Goal: Information Seeking & Learning: Find specific fact

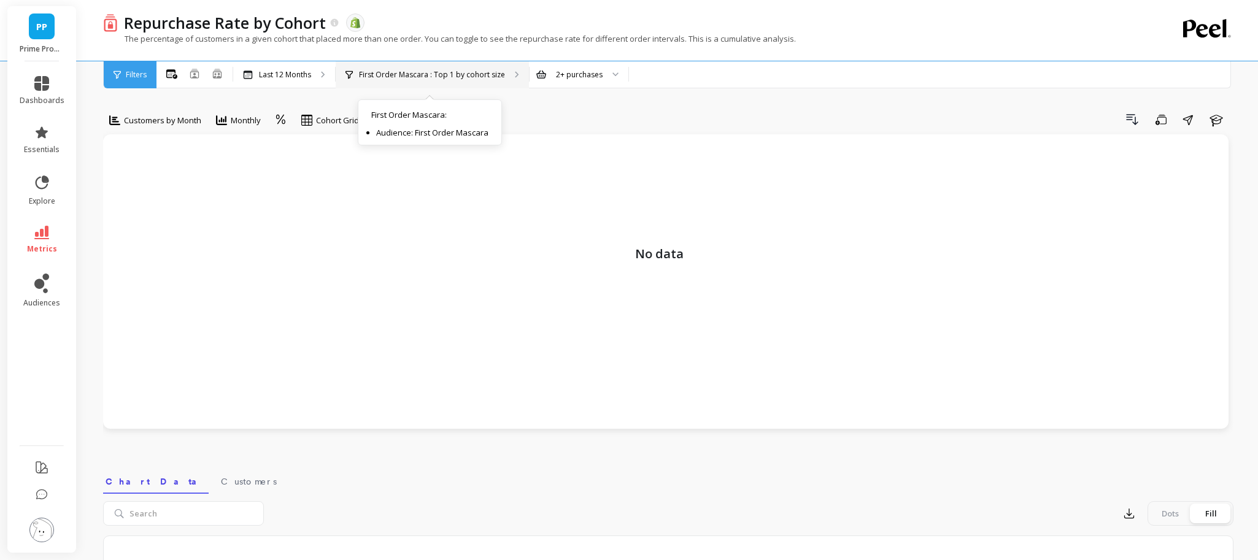
click at [518, 78] on div "First Order Mascara : Top 1 by cohort size First Order Mascara : Audience: Firs…" at bounding box center [432, 74] width 193 height 27
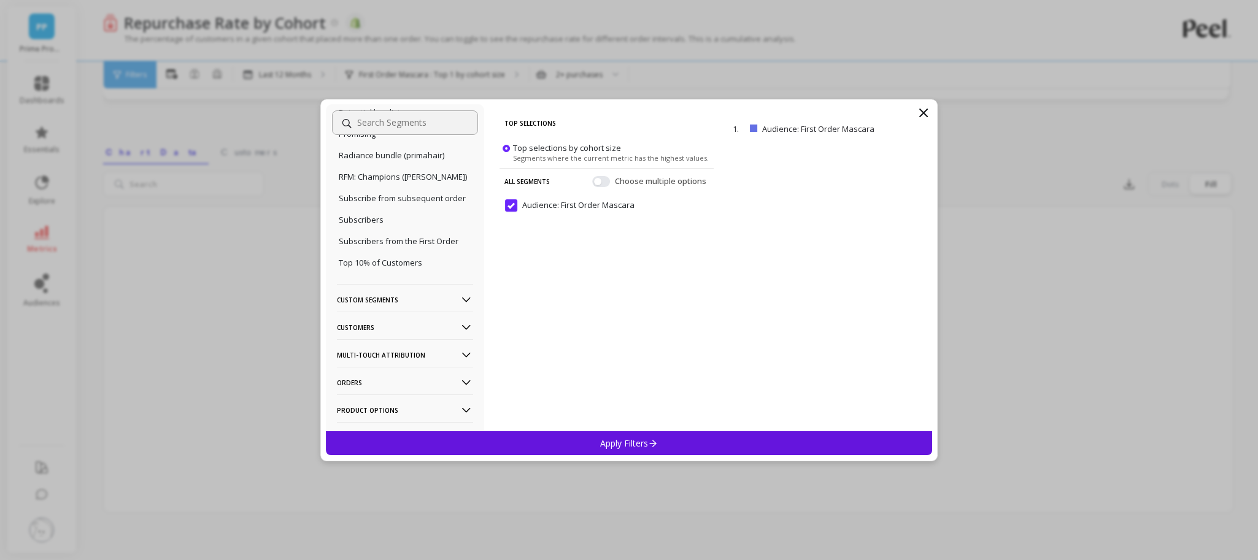
scroll to position [1535, 0]
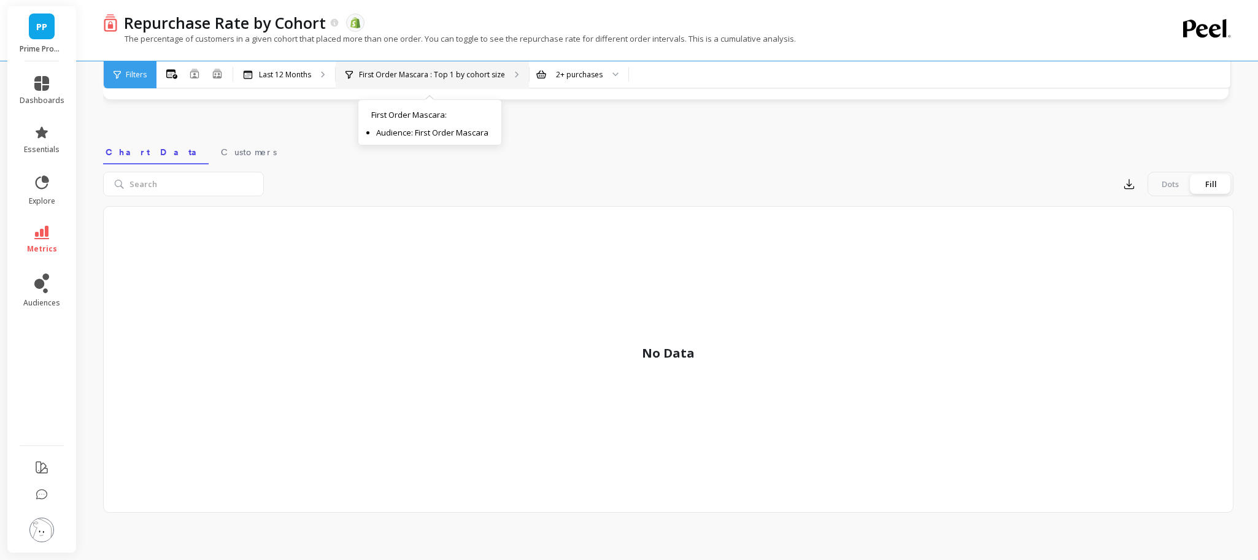
click at [353, 74] on div "First Order Mascara : Top 1 by cohort size" at bounding box center [425, 75] width 160 height 10
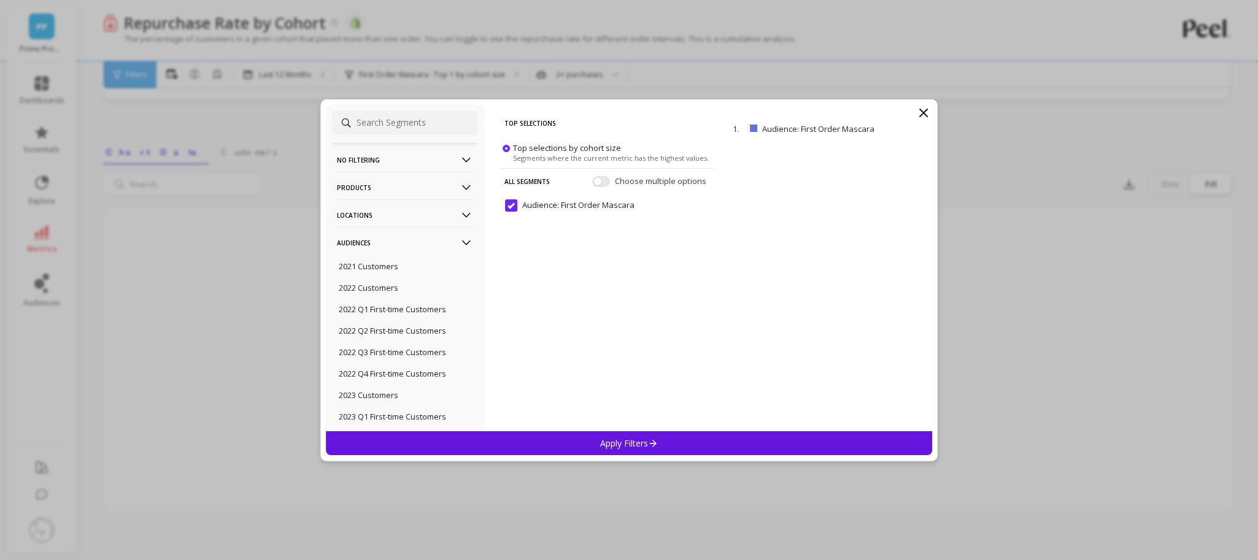
drag, startPoint x: 268, startPoint y: 120, endPoint x: 139, endPoint y: 5, distance: 172.5
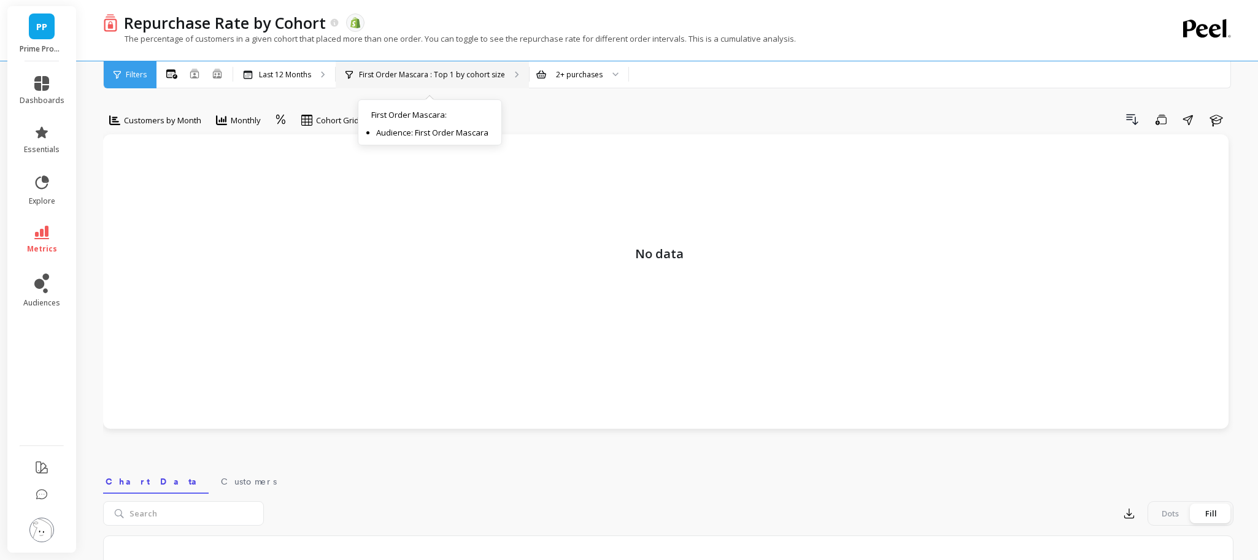
click at [407, 73] on p "First Order Mascara : Top 1 by cohort size" at bounding box center [432, 75] width 146 height 10
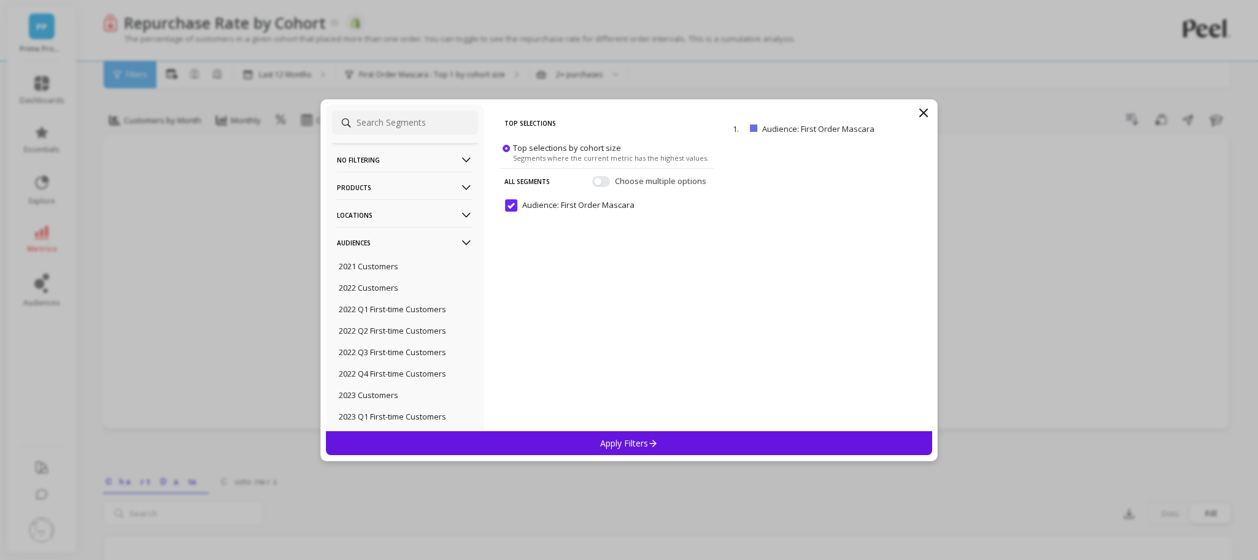
click at [515, 202] on Mascara "Audience: First Order Mascara" at bounding box center [569, 205] width 129 height 12
click at [562, 439] on div "Apply Filters" at bounding box center [629, 443] width 606 height 24
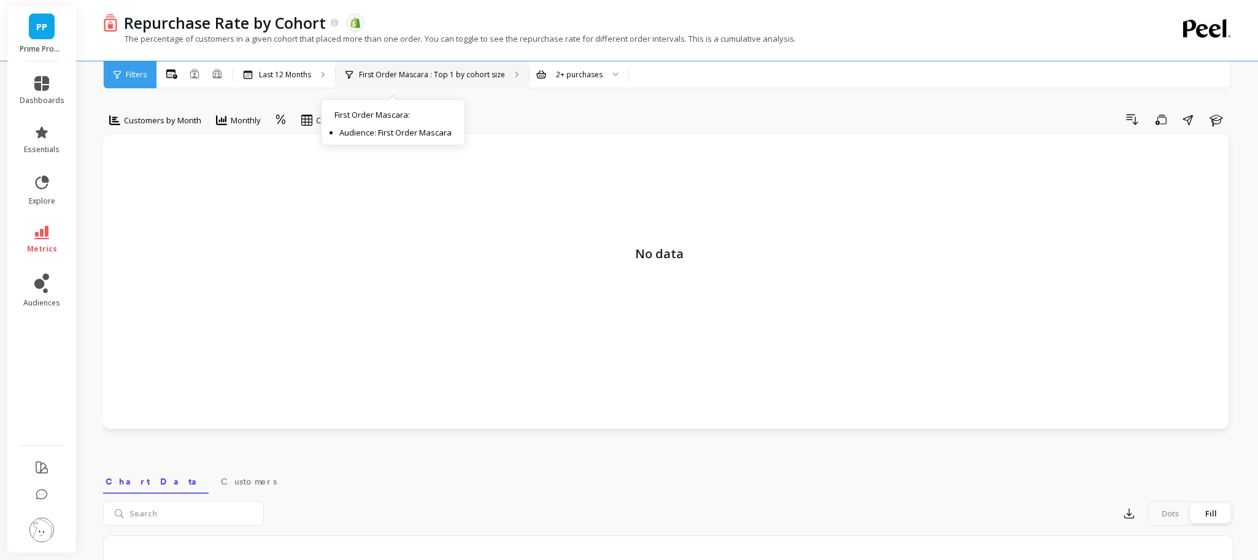
click at [360, 70] on p "First Order Mascara : Top 1 by cohort size" at bounding box center [432, 75] width 146 height 10
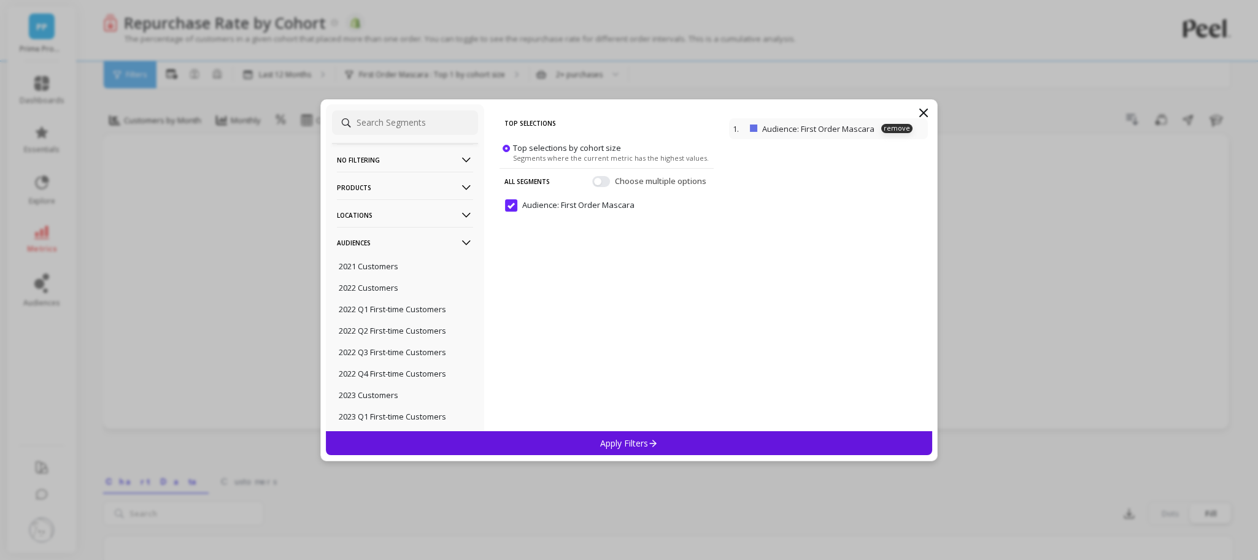
click at [800, 133] on p "Audience: First Order Mascara" at bounding box center [830, 128] width 137 height 11
click at [902, 127] on p "remove" at bounding box center [896, 128] width 31 height 9
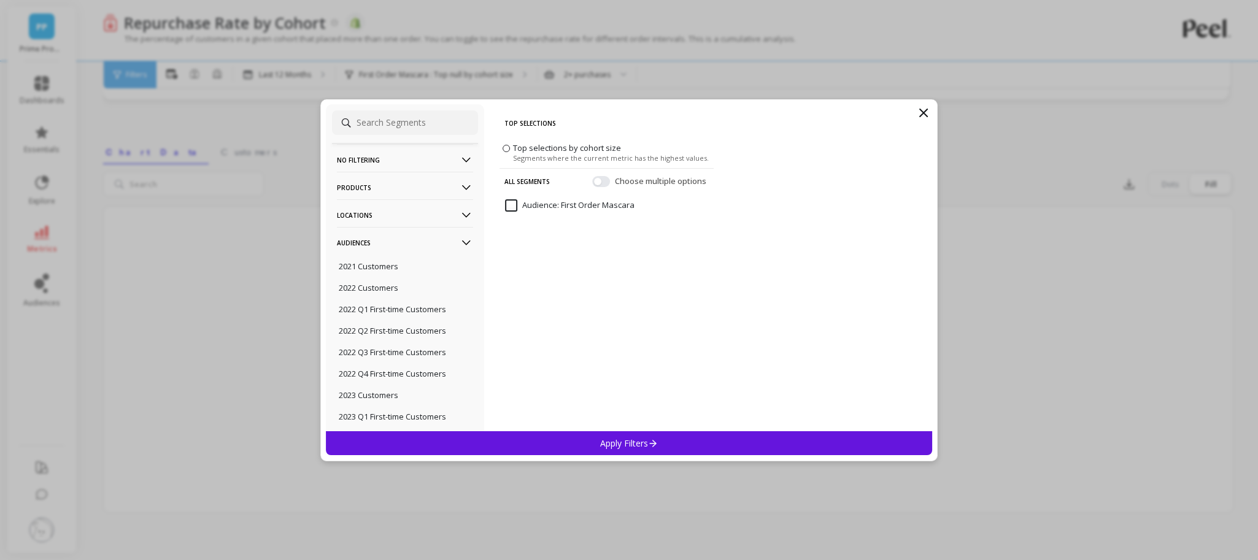
click at [1006, 217] on div "No filtering Overall Products Product Collections Product Tags Product Types Pr…" at bounding box center [629, 280] width 1258 height 560
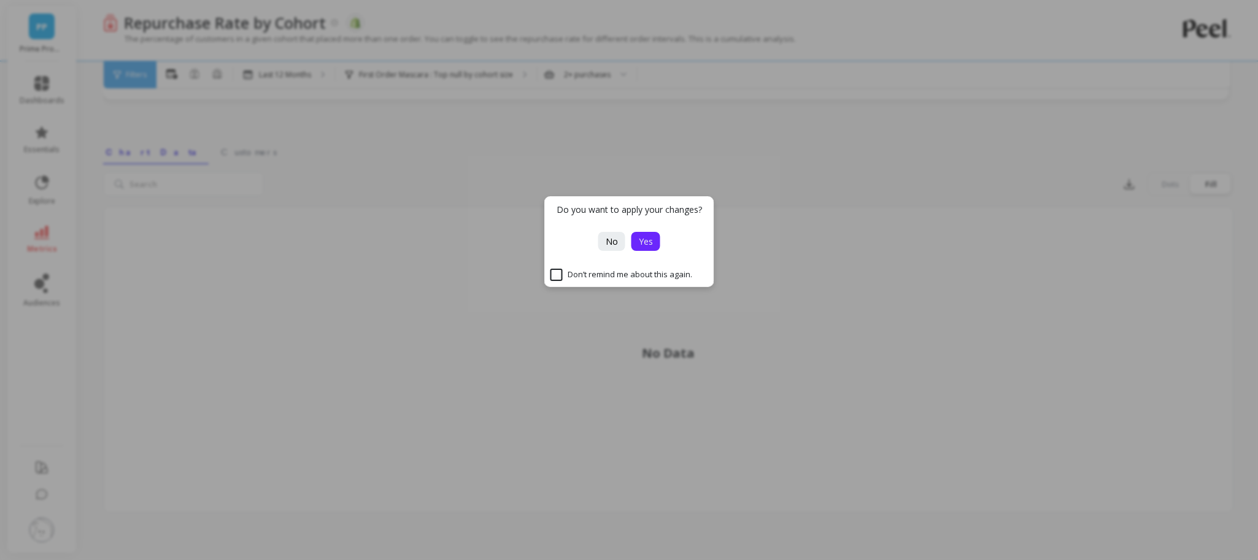
click at [651, 245] on span "Yes" at bounding box center [646, 242] width 14 height 12
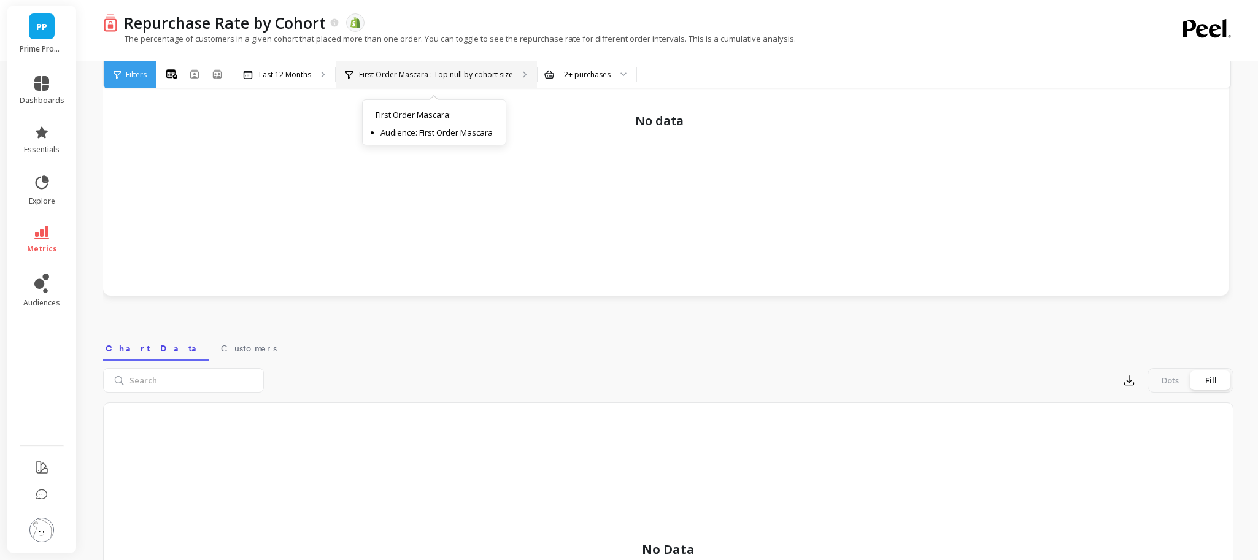
click at [466, 78] on p "First Order Mascara : Top null by cohort size" at bounding box center [436, 75] width 154 height 10
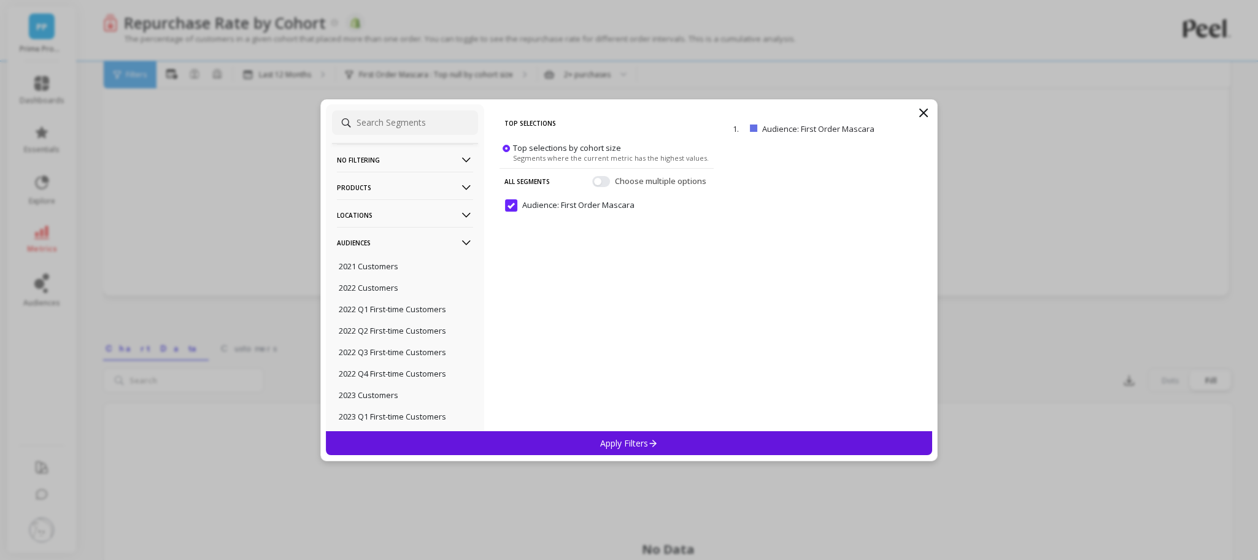
click at [521, 147] on span "Top selections by cohort size" at bounding box center [567, 147] width 108 height 11
click at [0, 0] on input "Top selections by cohort size Segments where the current metric has the highest…" at bounding box center [0, 0] width 0 height 0
drag, startPoint x: 510, startPoint y: 208, endPoint x: 549, endPoint y: 248, distance: 55.5
click at [510, 208] on Mascara "Audience: First Order Mascara" at bounding box center [569, 205] width 129 height 12
click at [994, 353] on div "No filtering Overall Products Product Collections Product Tags Product Types Pr…" at bounding box center [629, 280] width 1258 height 560
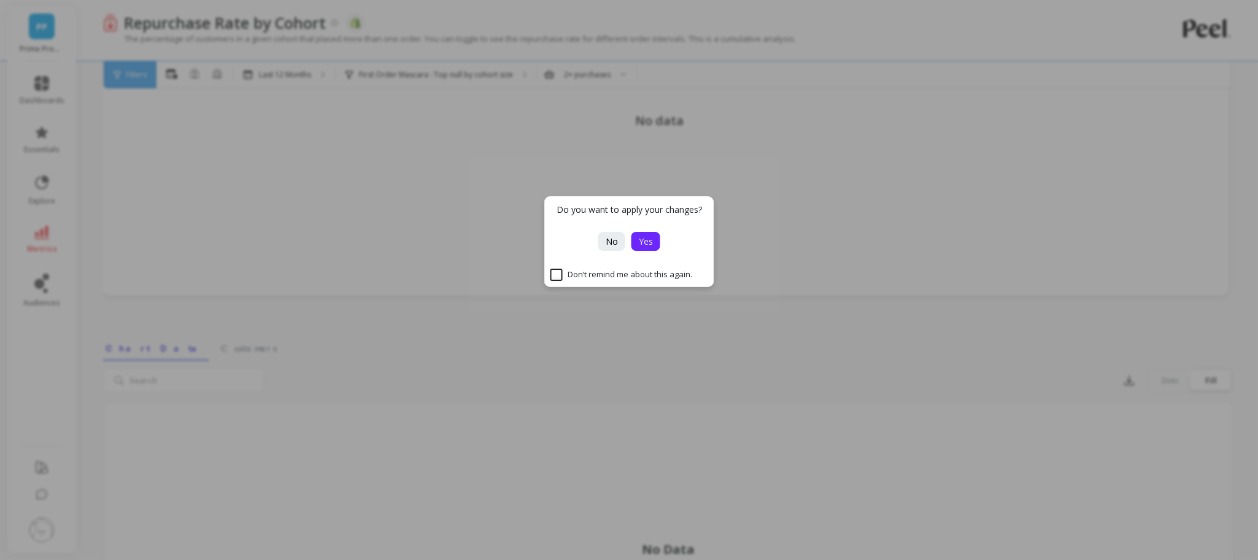
click at [649, 240] on span "Yes" at bounding box center [646, 242] width 14 height 12
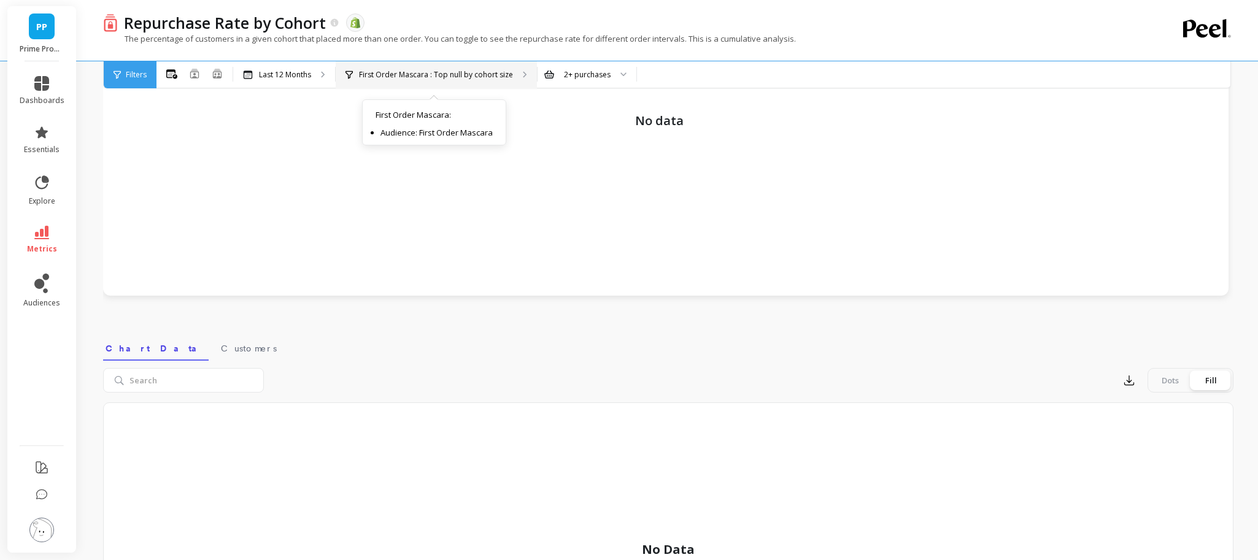
click at [452, 70] on p "First Order Mascara : Top null by cohort size" at bounding box center [436, 75] width 154 height 10
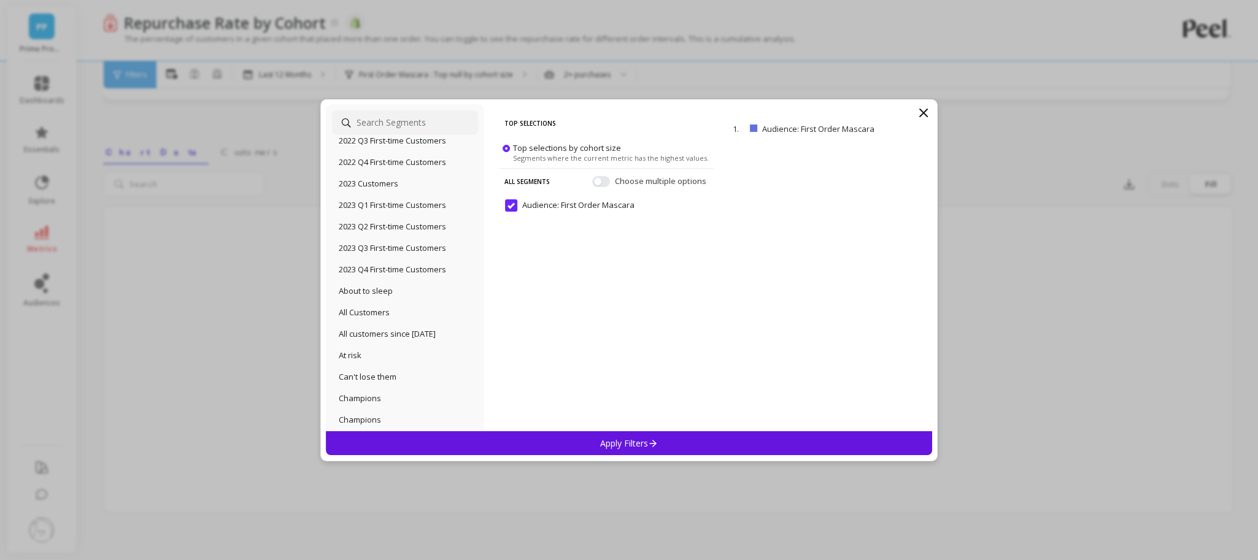
scroll to position [0, 0]
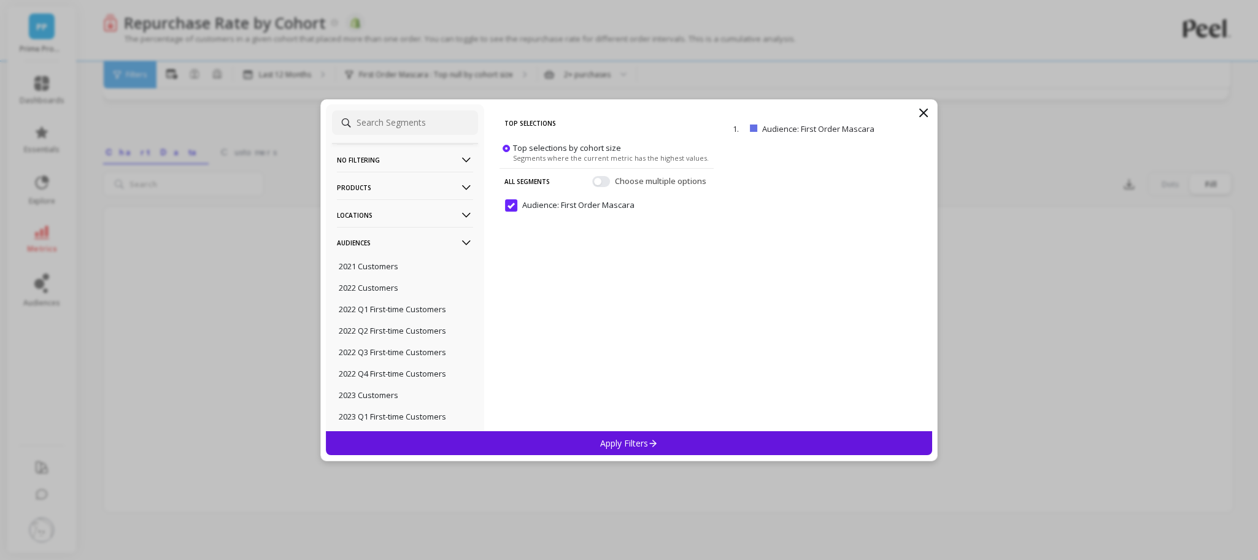
click at [512, 202] on Mascara "Audience: First Order Mascara" at bounding box center [569, 205] width 129 height 12
click at [563, 431] on div "Apply Filters" at bounding box center [629, 443] width 606 height 24
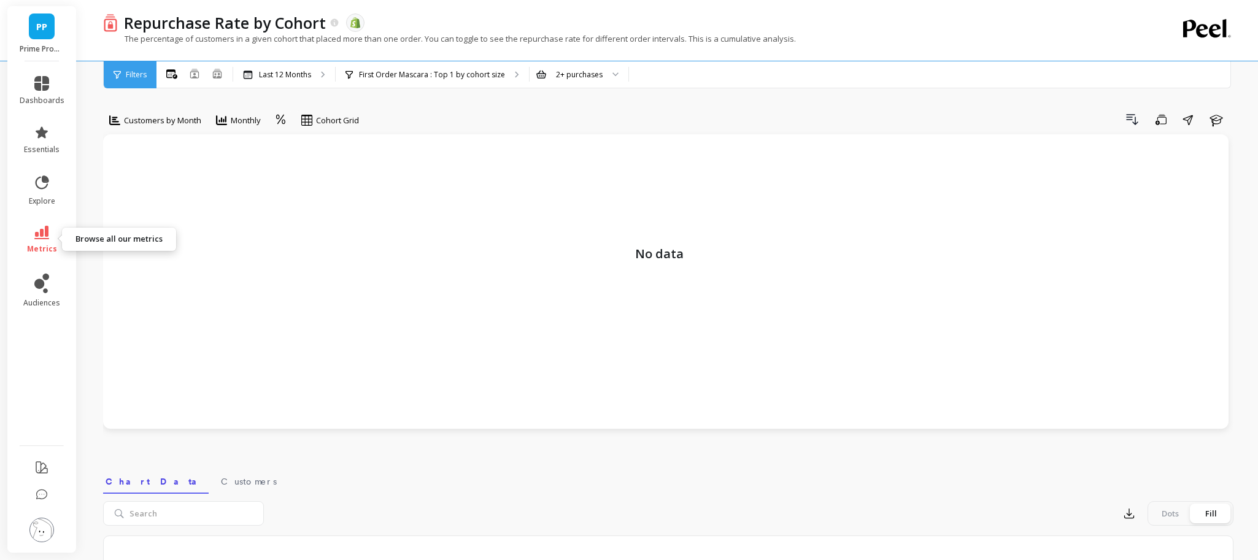
click at [32, 233] on link "metrics" at bounding box center [42, 240] width 45 height 28
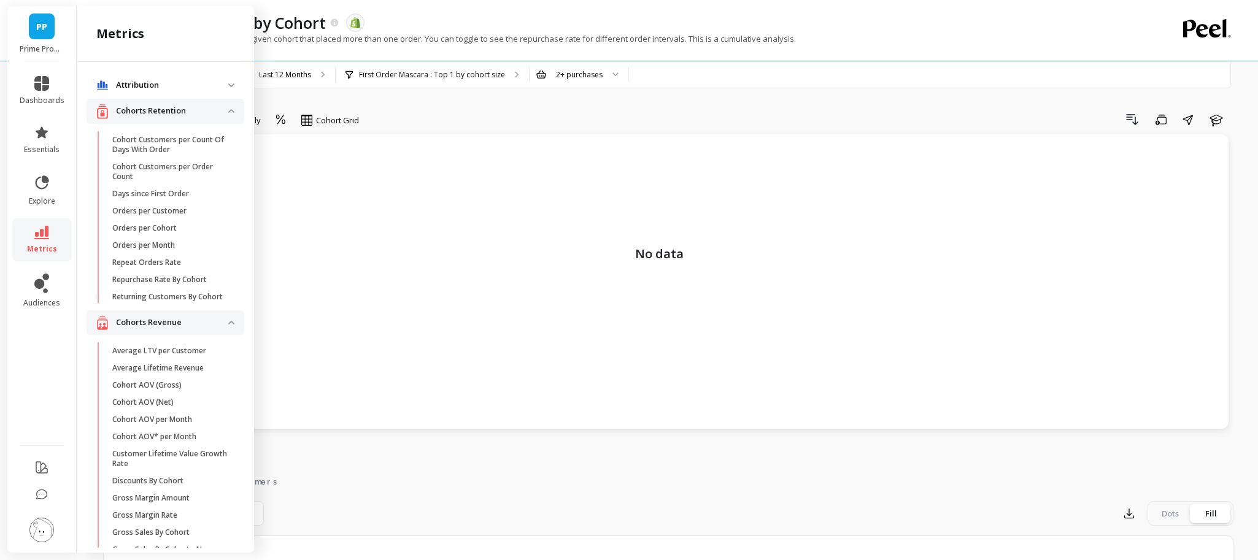
scroll to position [14, 0]
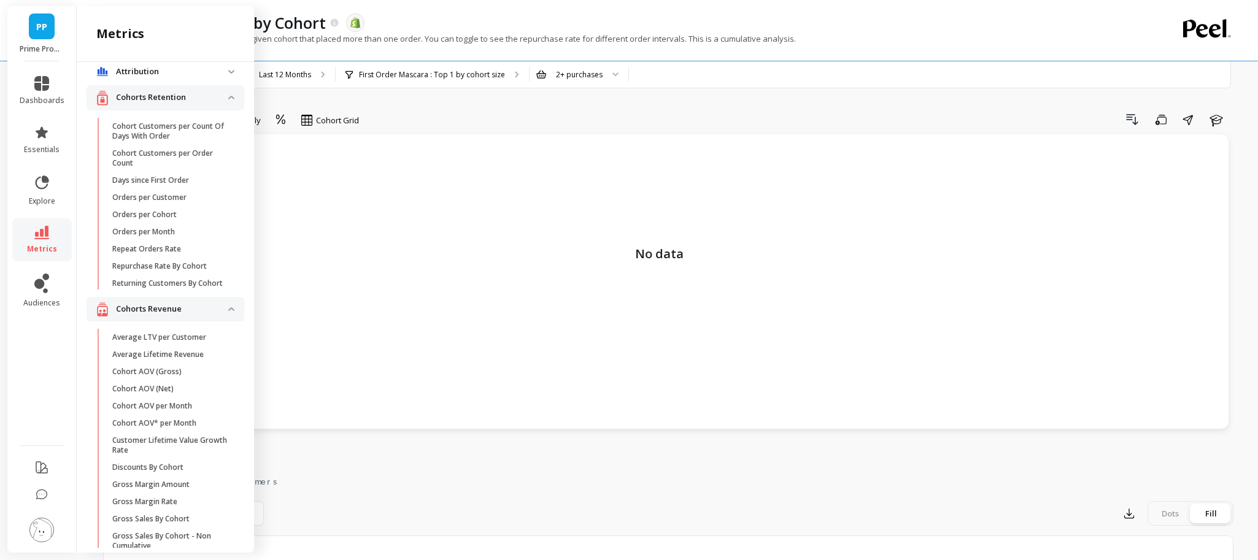
drag, startPoint x: 178, startPoint y: 262, endPoint x: 211, endPoint y: 270, distance: 34.1
click at [178, 262] on p "Repurchase Rate By Cohort" at bounding box center [159, 266] width 95 height 10
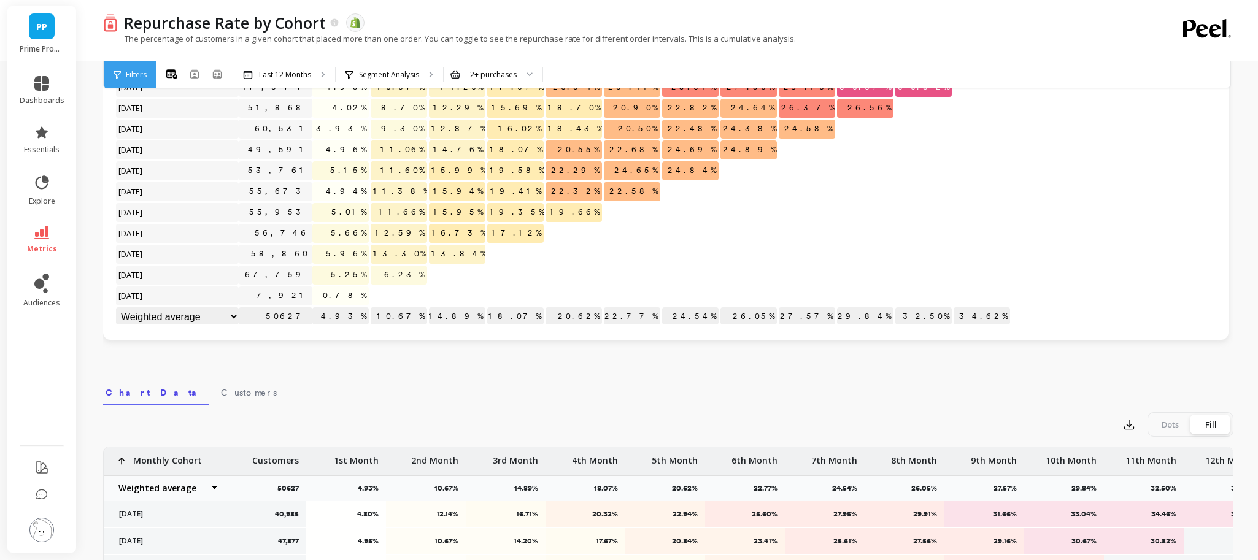
scroll to position [102, 0]
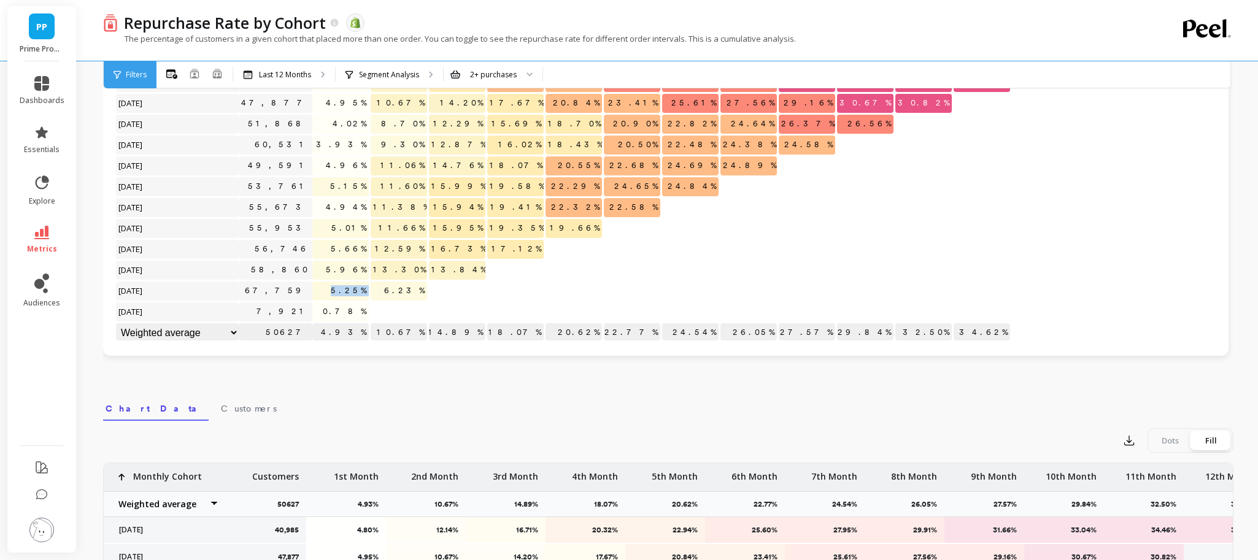
drag, startPoint x: 345, startPoint y: 287, endPoint x: 379, endPoint y: 288, distance: 34.4
click at [379, 288] on div "Click to create an audience 40,985 4.80% 12.14% 16.71% 20.32% 22.94% 25.60% 27.…" at bounding box center [563, 198] width 896 height 292
click at [355, 315] on span "0.78%" at bounding box center [344, 312] width 48 height 18
drag, startPoint x: 355, startPoint y: 315, endPoint x: 377, endPoint y: 314, distance: 22.1
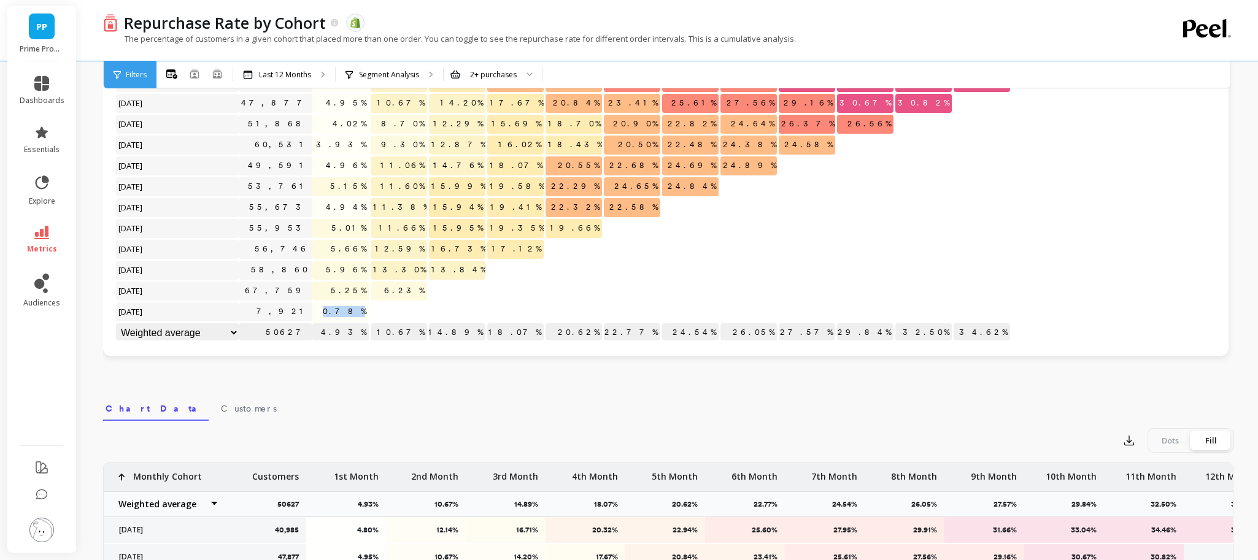
click at [355, 315] on span "0.78%" at bounding box center [344, 312] width 48 height 18
copy span "0.78%"
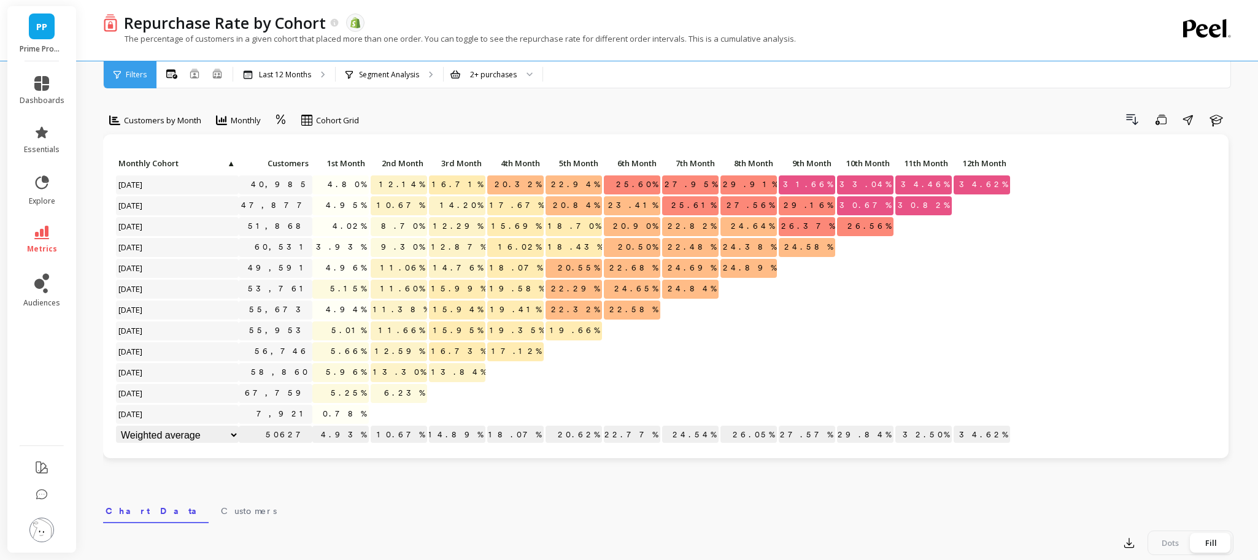
click at [342, 395] on span "5.25%" at bounding box center [348, 393] width 41 height 18
copy span "5.25%"
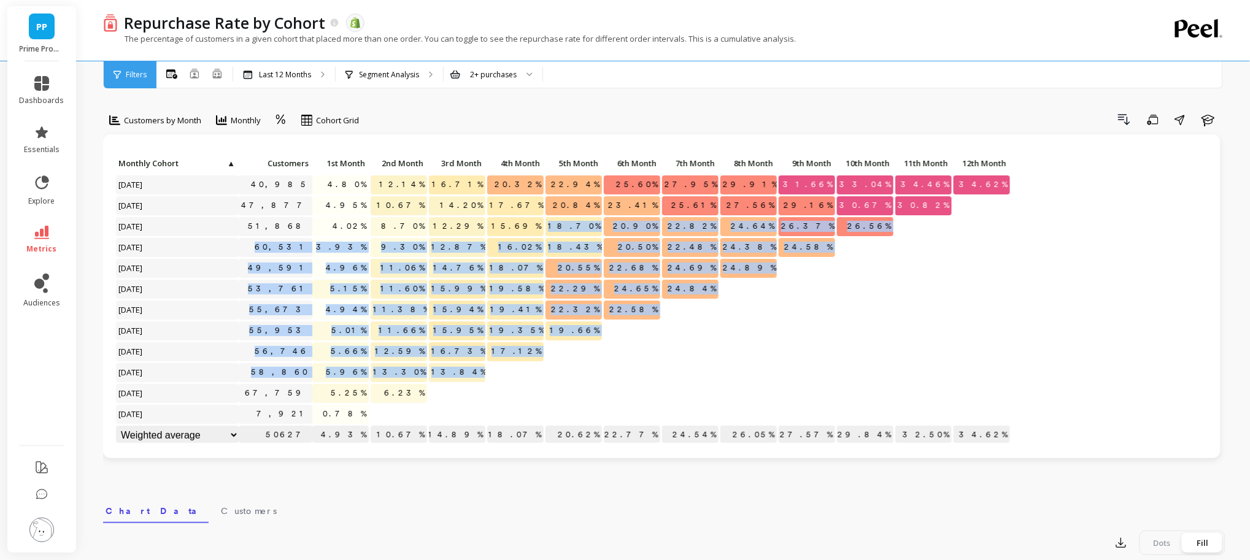
drag, startPoint x: 553, startPoint y: 226, endPoint x: 528, endPoint y: 382, distance: 157.8
click at [528, 382] on div "Click to create an audience 40,985 4.80% 12.14% 16.71% 20.32% 22.94% 25.60% 27.…" at bounding box center [563, 301] width 896 height 292
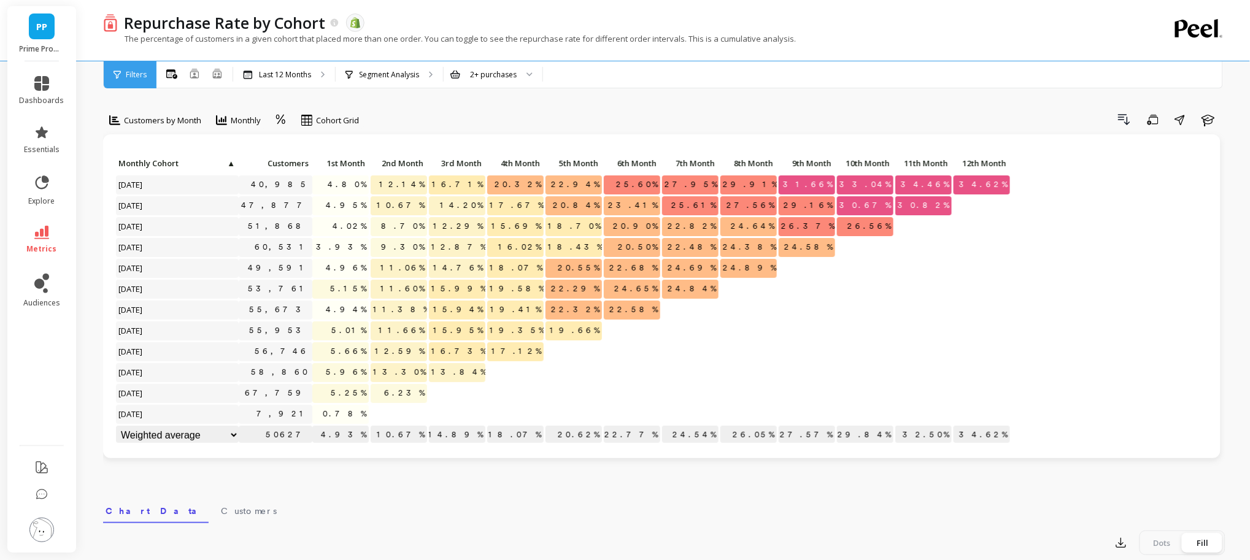
click at [639, 382] on div at bounding box center [632, 372] width 56 height 19
